Goal: Task Accomplishment & Management: Manage account settings

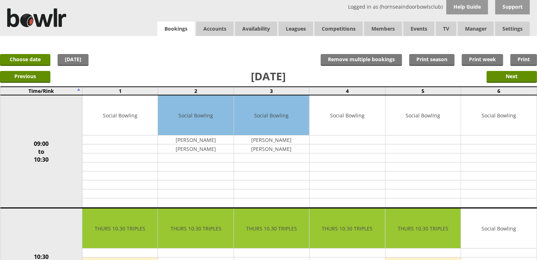
click at [164, 24] on link "Bookings" at bounding box center [175, 29] width 37 height 15
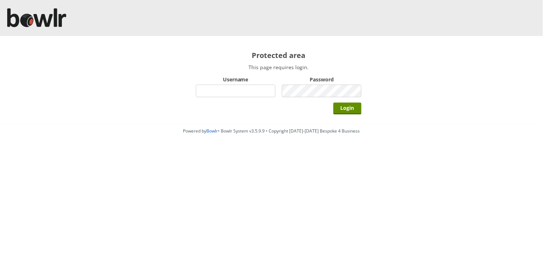
type input "hornseaindoorbowlsclub"
click at [333, 103] on input "Login" at bounding box center [347, 109] width 28 height 12
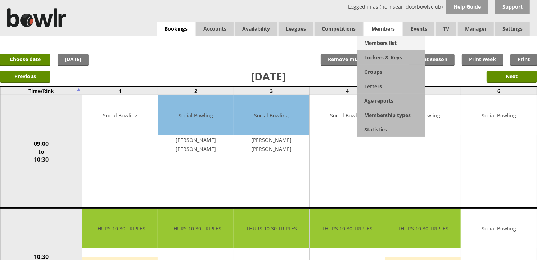
click at [392, 42] on link "Members list" at bounding box center [391, 43] width 68 height 14
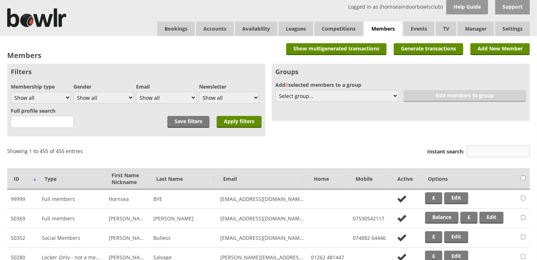
click at [492, 146] on input "Instant search:" at bounding box center [498, 151] width 63 height 12
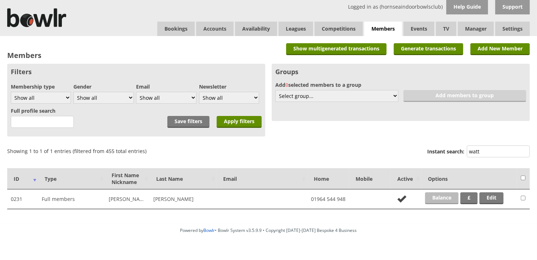
type input "watt"
click at [448, 197] on link "Balance" at bounding box center [441, 198] width 33 height 12
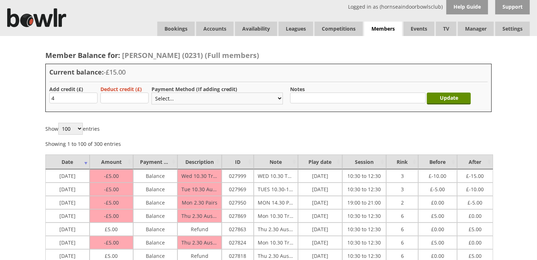
type input "4"
click at [171, 100] on select "Select... Cash Card Cheque Bank Transfer Other Member Card Gift Voucher Balance" at bounding box center [216, 98] width 131 height 12
select select "1"
click at [151, 92] on select "Select... Cash Card Cheque Bank Transfer Other Member Card Gift Voucher Balance" at bounding box center [216, 98] width 131 height 12
click at [446, 101] on input "Update" at bounding box center [449, 98] width 44 height 12
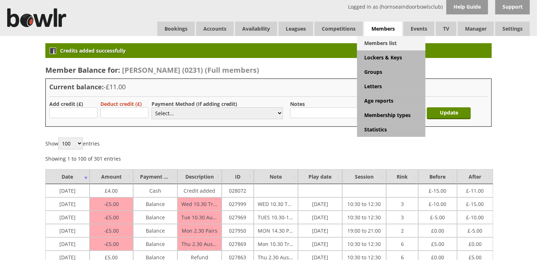
click at [389, 43] on link "Members list" at bounding box center [391, 43] width 68 height 14
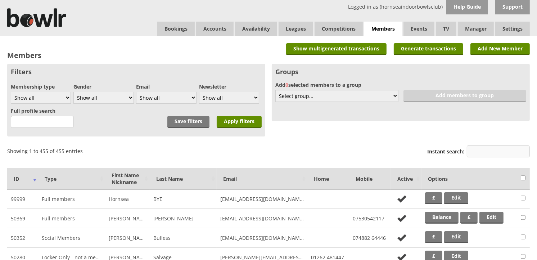
click at [483, 149] on input "Instant search:" at bounding box center [498, 151] width 63 height 12
click at [487, 150] on input "Instant search:" at bounding box center [498, 151] width 63 height 12
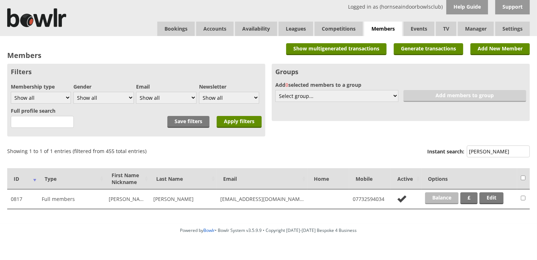
type input "simon"
click at [450, 196] on link "Balance" at bounding box center [441, 198] width 33 height 12
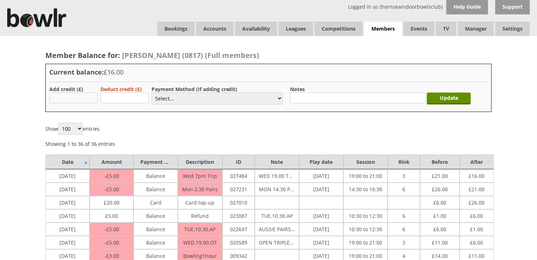
click at [91, 96] on input "text" at bounding box center [73, 97] width 48 height 11
type input "4"
click at [141, 104] on div "Deduct credit (£)" at bounding box center [122, 95] width 44 height 19
click at [159, 99] on select "Select... Cash Card Cheque Bank Transfer Other Member Card Gift Voucher Balance" at bounding box center [216, 98] width 131 height 12
select select "1"
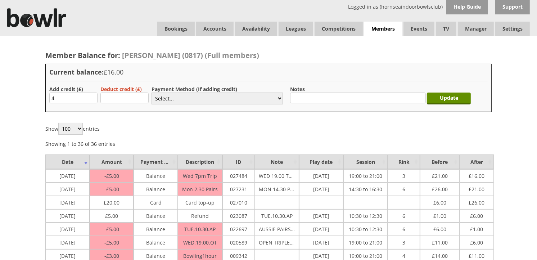
click at [151, 92] on select "Select... Cash Card Cheque Bank Transfer Other Member Card Gift Voucher Balance" at bounding box center [216, 98] width 131 height 12
click at [434, 96] on input "Update" at bounding box center [449, 98] width 44 height 12
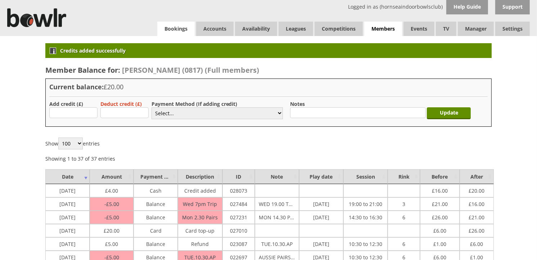
click at [186, 25] on link "Bookings" at bounding box center [175, 29] width 37 height 14
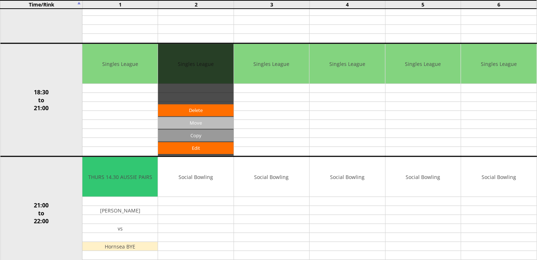
scroll to position [535, 0]
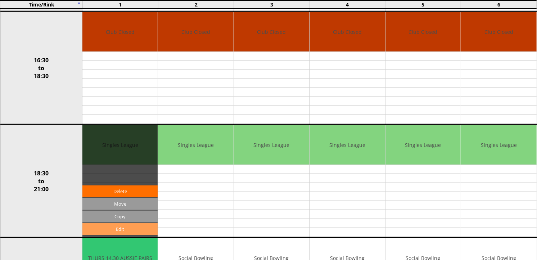
click at [106, 224] on link "Edit" at bounding box center [119, 229] width 75 height 12
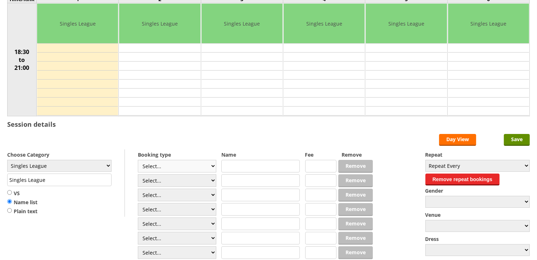
scroll to position [80, 0]
click at [174, 168] on select "Select... Club Competition (Member) Club Competition (Visitor) National (Member…" at bounding box center [177, 166] width 78 height 13
select select "1_48"
click at [138, 160] on select "Select... Club Competition (Member) Club Competition (Visitor) National (Member…" at bounding box center [177, 166] width 78 height 13
type input "4.0000"
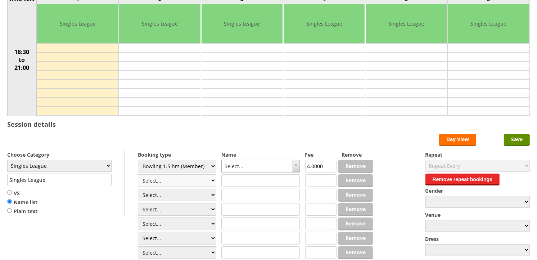
click at [175, 176] on select "Select... Club Competition (Member) Club Competition (Visitor) National (Member…" at bounding box center [177, 180] width 78 height 13
select select "1_48"
click at [138, 174] on select "Select... Club Competition (Member) Club Competition (Visitor) National (Member…" at bounding box center [177, 180] width 78 height 13
type input "4.0000"
click at [174, 193] on select "Select... Club Competition (Member) Club Competition (Visitor) National (Member…" at bounding box center [177, 195] width 78 height 13
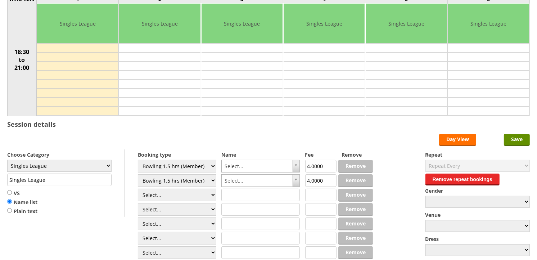
select select "1_48"
click at [138, 189] on select "Select... Club Competition (Member) Club Competition (Visitor) National (Member…" at bounding box center [177, 195] width 78 height 13
type input "4.0000"
click at [176, 212] on select "Select... Club Competition (Member) Club Competition (Visitor) National (Member…" at bounding box center [177, 209] width 78 height 13
select select "1_48"
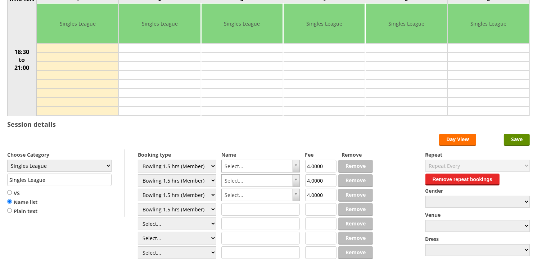
click at [138, 203] on select "Select... Club Competition (Member) Club Competition (Visitor) National (Member…" at bounding box center [177, 209] width 78 height 13
type input "4.0000"
click at [175, 222] on select "Select... Club Competition (Member) Club Competition (Visitor) National (Member…" at bounding box center [177, 223] width 78 height 13
select select "1_48"
click at [138, 218] on select "Select... Club Competition (Member) Club Competition (Visitor) National (Member…" at bounding box center [177, 223] width 78 height 13
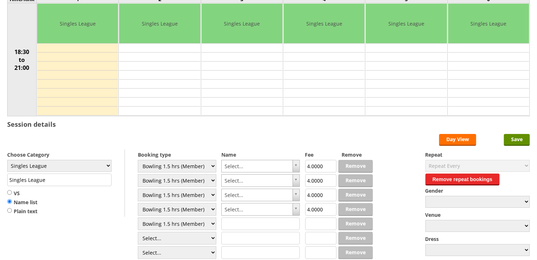
type input "4.0000"
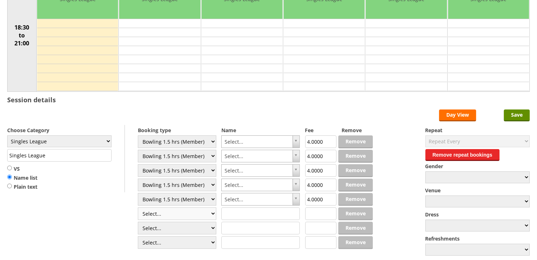
scroll to position [160, 0]
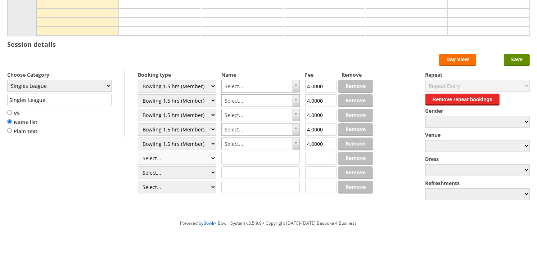
click at [166, 160] on select "Select... Club Competition (Member) Club Competition (Visitor) National (Member…" at bounding box center [177, 158] width 78 height 13
select select "1_48"
click at [138, 152] on select "Select... Club Competition (Member) Club Competition (Visitor) National (Member…" at bounding box center [177, 158] width 78 height 13
type input "4.0000"
click at [169, 171] on select "Select... Club Competition (Member) Club Competition (Visitor) National (Member…" at bounding box center [177, 172] width 78 height 13
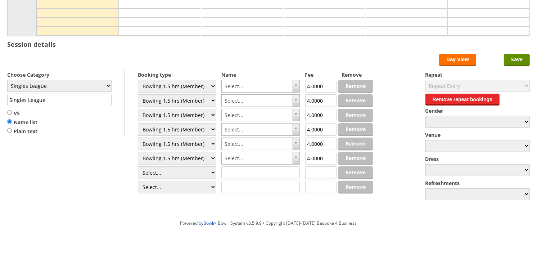
select select "1_48"
click at [138, 167] on select "Select... Club Competition (Member) Club Competition (Visitor) National (Member…" at bounding box center [177, 172] width 78 height 13
type input "4.0000"
click at [179, 185] on select "Select... Club Competition (Member) Club Competition (Visitor) National (Member…" at bounding box center [177, 187] width 78 height 13
select select "1_48"
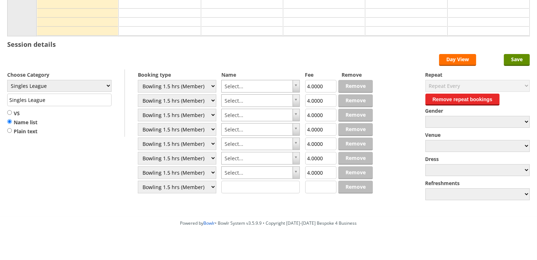
click at [138, 181] on select "Select... Club Competition (Member) Club Competition (Visitor) National (Member…" at bounding box center [177, 187] width 78 height 13
type input "4.0000"
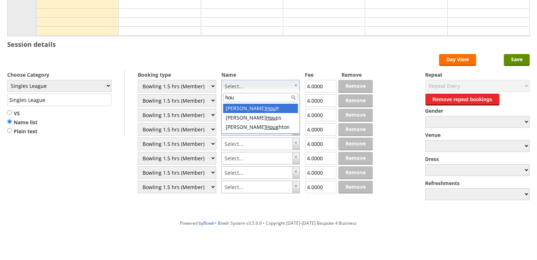
type input "houg"
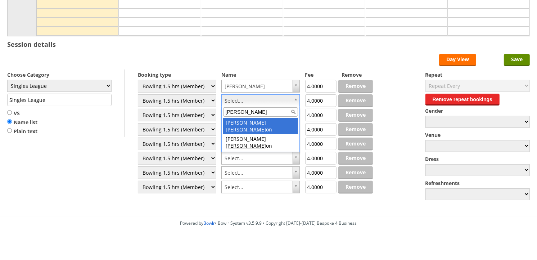
type input "dix"
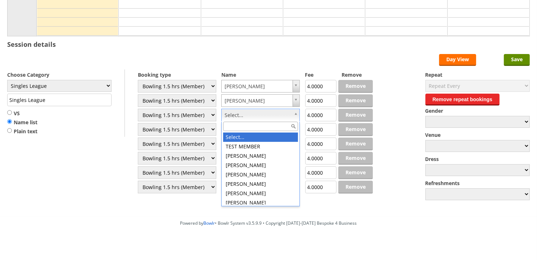
type input "v"
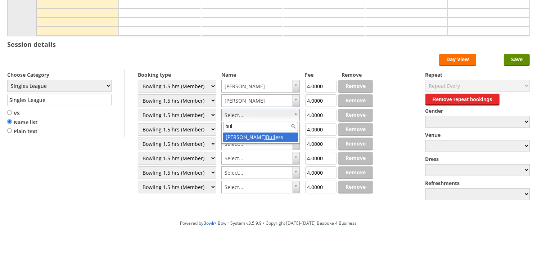
type input "bull"
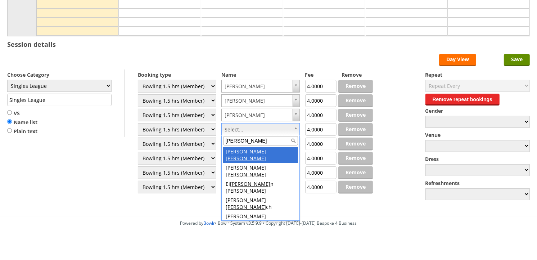
type input "[PERSON_NAME]"
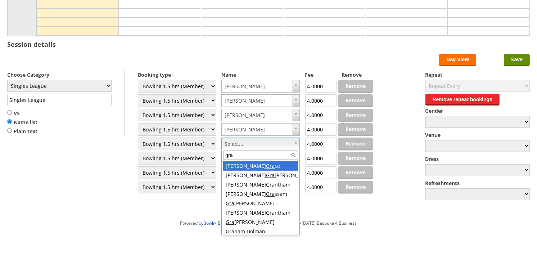
type input "gran"
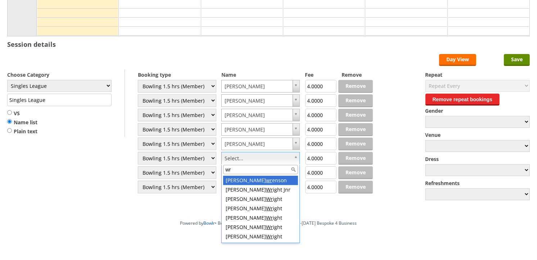
type input "wri"
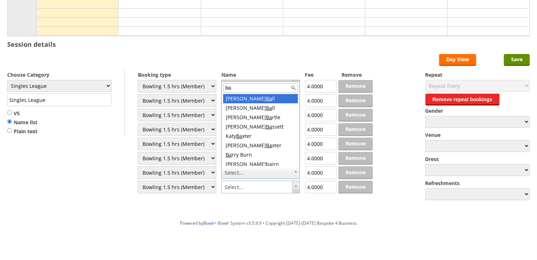
type input "bak"
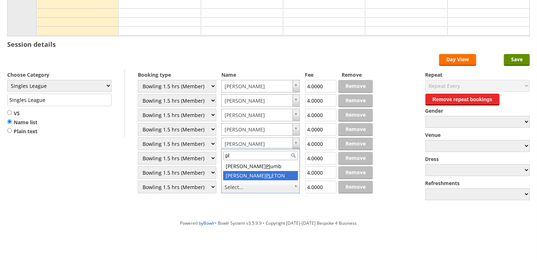
scroll to position [0, 0]
type input "plum"
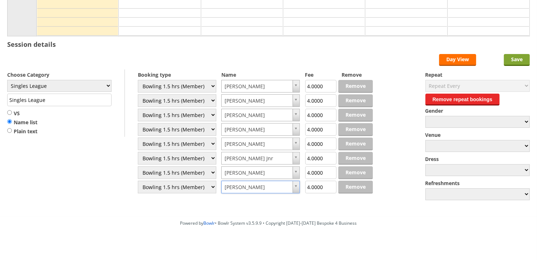
click at [509, 60] on input "Save" at bounding box center [517, 60] width 26 height 12
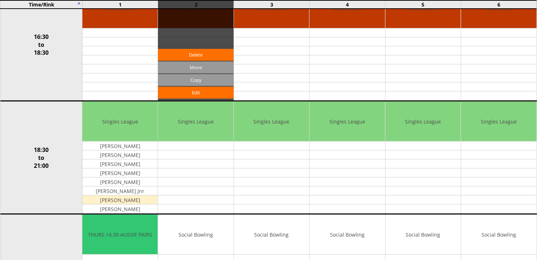
scroll to position [559, 0]
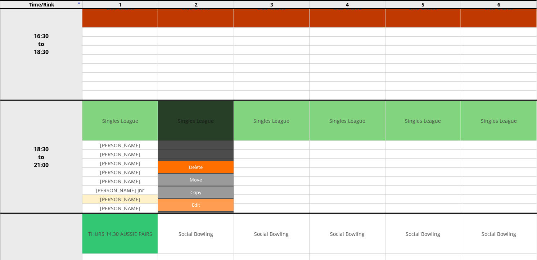
click at [183, 203] on link "Edit" at bounding box center [195, 205] width 75 height 12
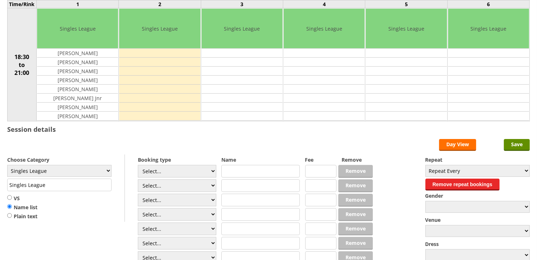
scroll to position [80, 0]
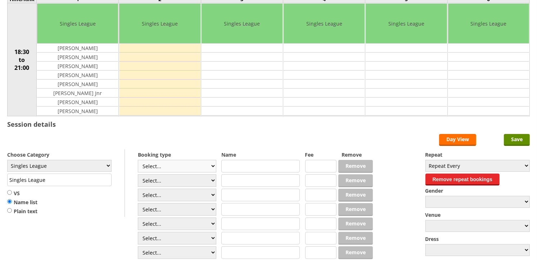
click at [182, 168] on select "Select... Club Competition (Member) Club Competition (Visitor) National (Member…" at bounding box center [177, 166] width 78 height 13
select select "1_48"
click at [138, 160] on select "Select... Club Competition (Member) Club Competition (Visitor) National (Member…" at bounding box center [177, 166] width 78 height 13
type input "4.0000"
click at [177, 180] on select "Select... Club Competition (Member) Club Competition (Visitor) National (Member…" at bounding box center [177, 180] width 78 height 13
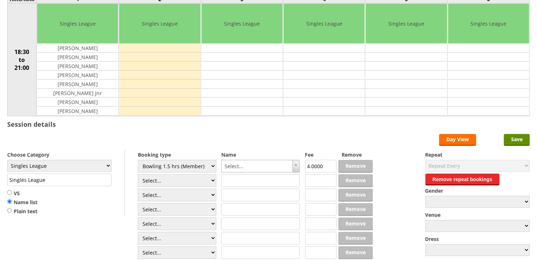
select select "1_48"
click at [138, 174] on select "Select... Club Competition (Member) Club Competition (Visitor) National (Member…" at bounding box center [177, 180] width 78 height 13
type input "4.0000"
click at [183, 192] on select "Select... Club Competition (Member) Club Competition (Visitor) National (Member…" at bounding box center [177, 195] width 78 height 13
select select "1_48"
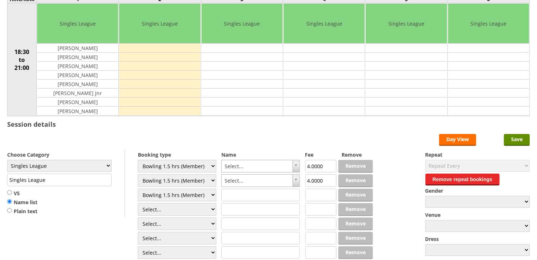
click at [138, 189] on select "Select... Club Competition (Member) Club Competition (Visitor) National (Member…" at bounding box center [177, 195] width 78 height 13
type input "4.0000"
click at [181, 206] on select "Select... Club Competition (Member) Club Competition (Visitor) National (Member…" at bounding box center [177, 209] width 78 height 13
select select "1_48"
click at [138, 203] on select "Select... Club Competition (Member) Club Competition (Visitor) National (Member…" at bounding box center [177, 209] width 78 height 13
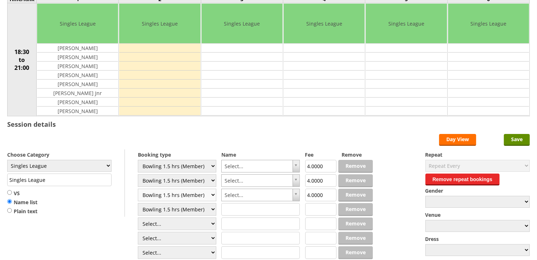
type input "4.0000"
click at [181, 221] on select "Select... Club Competition (Member) Club Competition (Visitor) National (Member…" at bounding box center [177, 223] width 78 height 13
select select "1_48"
click at [138, 218] on select "Select... Club Competition (Member) Club Competition (Visitor) National (Member…" at bounding box center [177, 223] width 78 height 13
type input "4.0000"
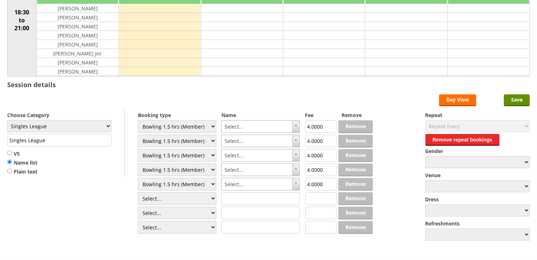
scroll to position [167, 0]
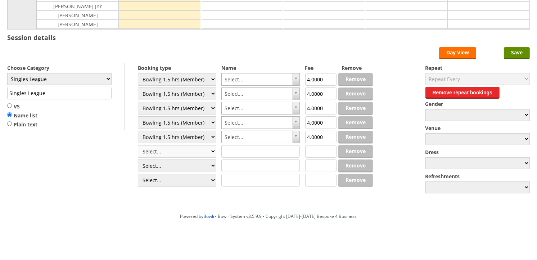
click at [176, 151] on select "Select... Club Competition (Member) Club Competition (Visitor) National (Member…" at bounding box center [177, 151] width 78 height 13
select select "1_48"
click at [138, 145] on select "Select... Club Competition (Member) Club Competition (Visitor) National (Member…" at bounding box center [177, 151] width 78 height 13
type input "4.0000"
click at [177, 166] on select "Select... Club Competition (Member) Club Competition (Visitor) National (Member…" at bounding box center [177, 165] width 78 height 13
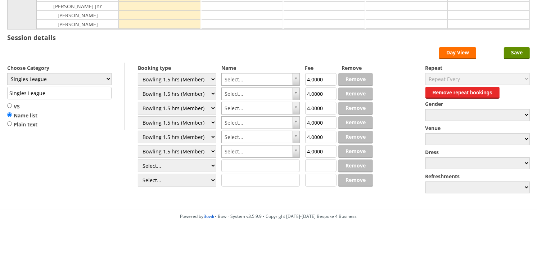
select select "1_48"
click at [138, 159] on select "Select... Club Competition (Member) Club Competition (Visitor) National (Member…" at bounding box center [177, 165] width 78 height 13
type input "4.0000"
click at [169, 178] on select "Select... Club Competition (Member) Club Competition (Visitor) National (Member…" at bounding box center [177, 180] width 78 height 13
select select "1_48"
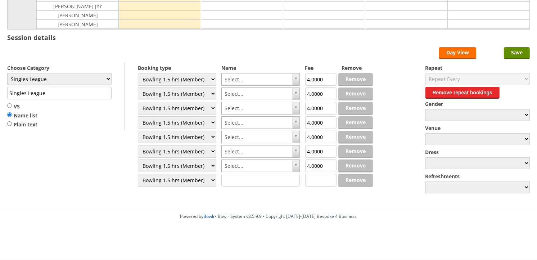
click at [138, 174] on select "Select... Club Competition (Member) Club Competition (Visitor) National (Member…" at bounding box center [177, 180] width 78 height 13
type input "4.0000"
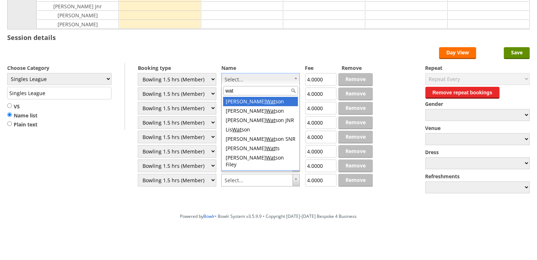
type input "watt"
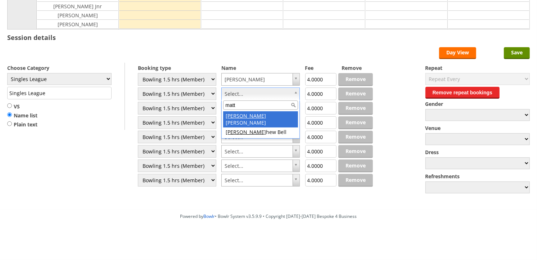
type input "matt"
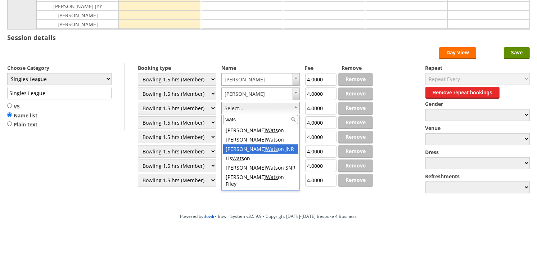
type input "wats"
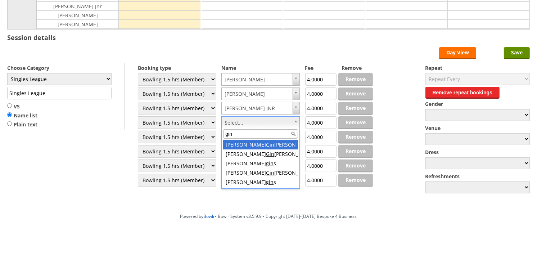
type input "ginn"
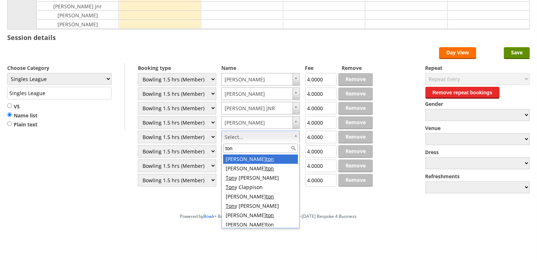
type input "tony"
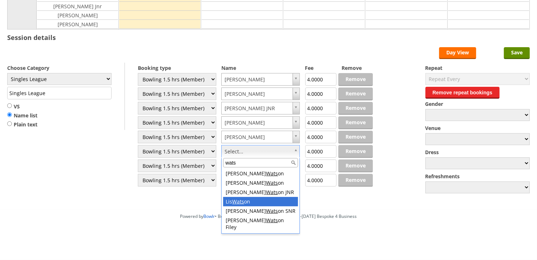
type input "wats"
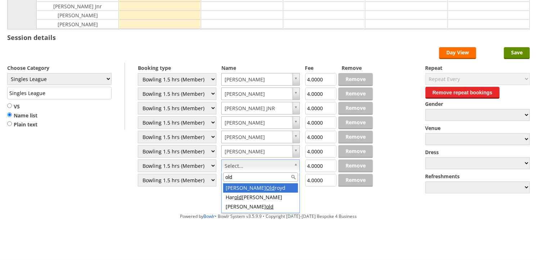
type input "old"
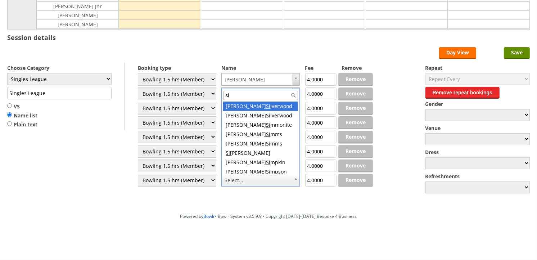
type input "sim"
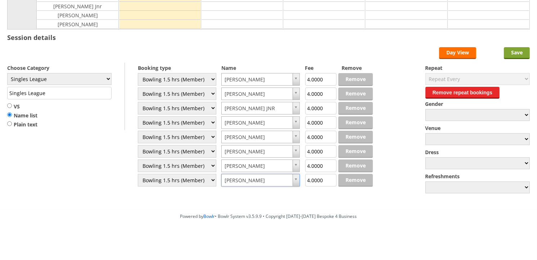
click at [504, 57] on input "Save" at bounding box center [517, 53] width 26 height 12
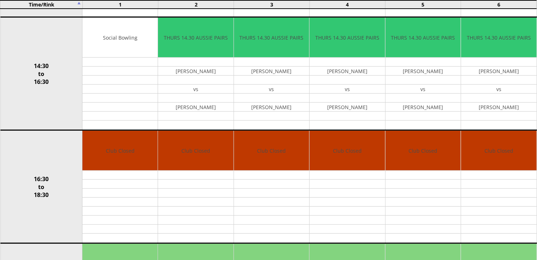
scroll to position [535, 0]
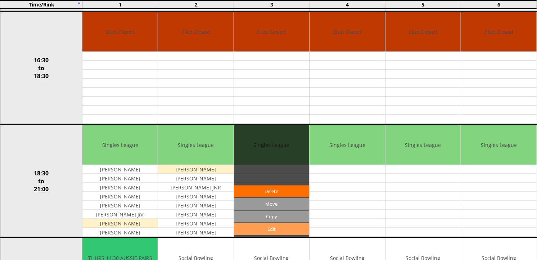
click at [252, 229] on link "Edit" at bounding box center [271, 229] width 75 height 12
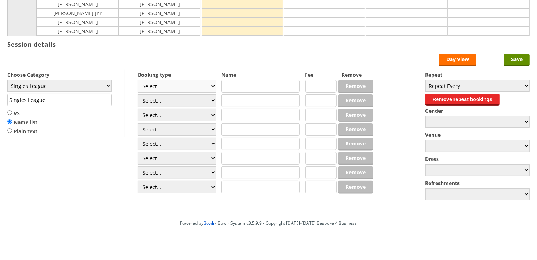
click at [188, 89] on select "Select... Club Competition (Member) Club Competition (Visitor) National (Member…" at bounding box center [177, 86] width 78 height 13
select select "1_48"
click at [138, 80] on select "Select... Club Competition (Member) Club Competition (Visitor) National (Member…" at bounding box center [177, 86] width 78 height 13
type input "4.0000"
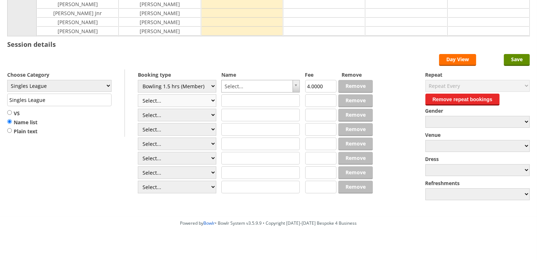
click at [186, 105] on select "Select... Club Competition (Member) Club Competition (Visitor) National (Member…" at bounding box center [177, 100] width 78 height 13
select select "1_48"
click at [138, 95] on select "Select... Club Competition (Member) Club Competition (Visitor) National (Member…" at bounding box center [177, 100] width 78 height 13
type input "4.0000"
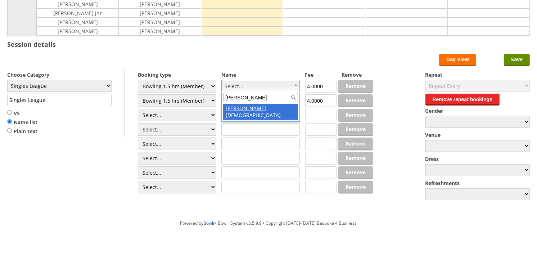
type input "[PERSON_NAME]"
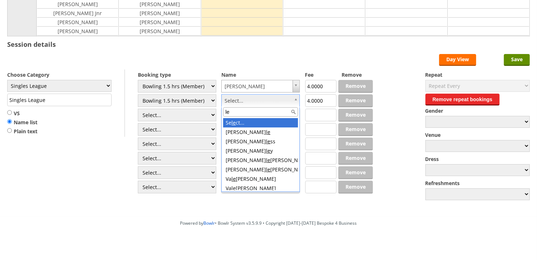
type input "[PERSON_NAME]"
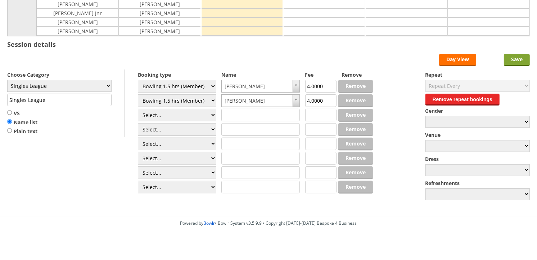
click at [516, 64] on input "Save" at bounding box center [517, 60] width 26 height 12
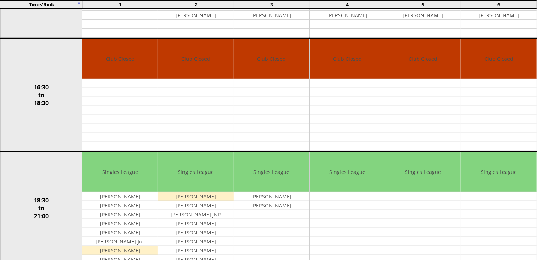
scroll to position [519, 0]
